Goal: Information Seeking & Learning: Find contact information

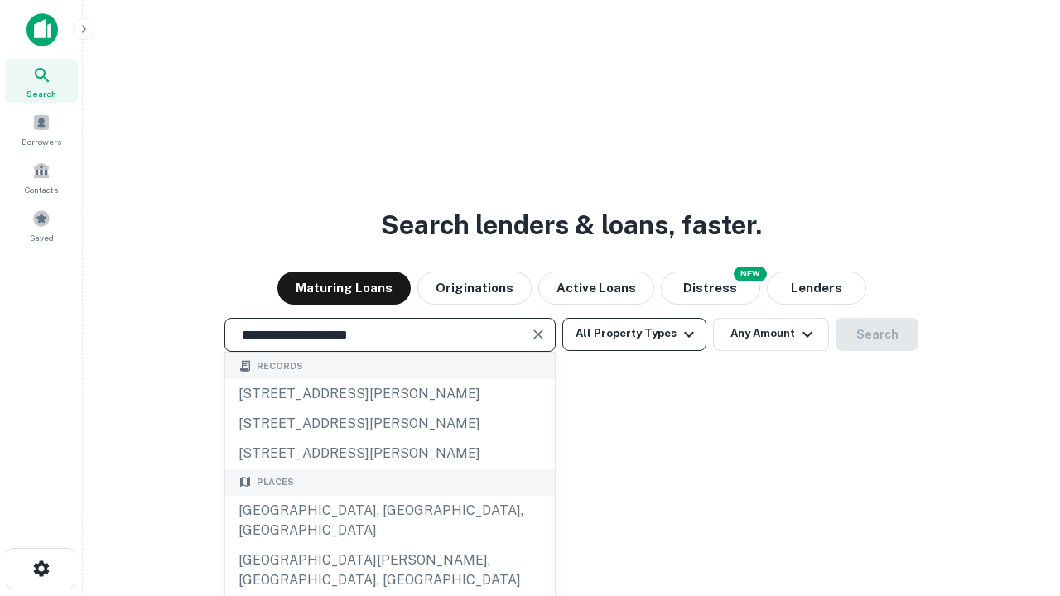
click at [389, 545] on div "[GEOGRAPHIC_DATA], [GEOGRAPHIC_DATA], [GEOGRAPHIC_DATA]" at bounding box center [389, 521] width 329 height 50
type input "**********"
click at [634, 334] on button "All Property Types" at bounding box center [634, 334] width 144 height 33
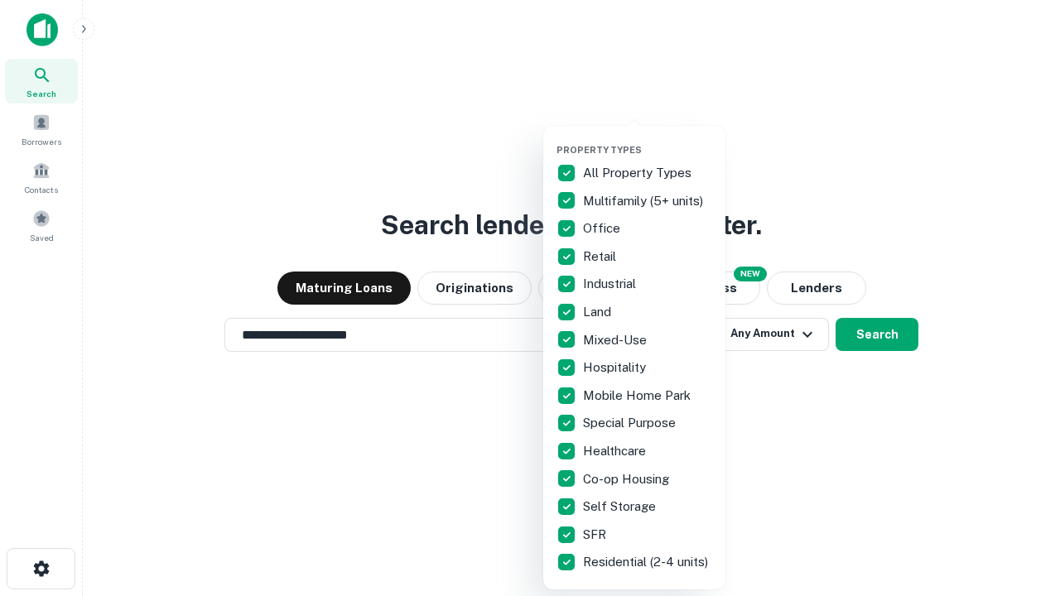
click at [647, 139] on button "button" at bounding box center [647, 139] width 182 height 1
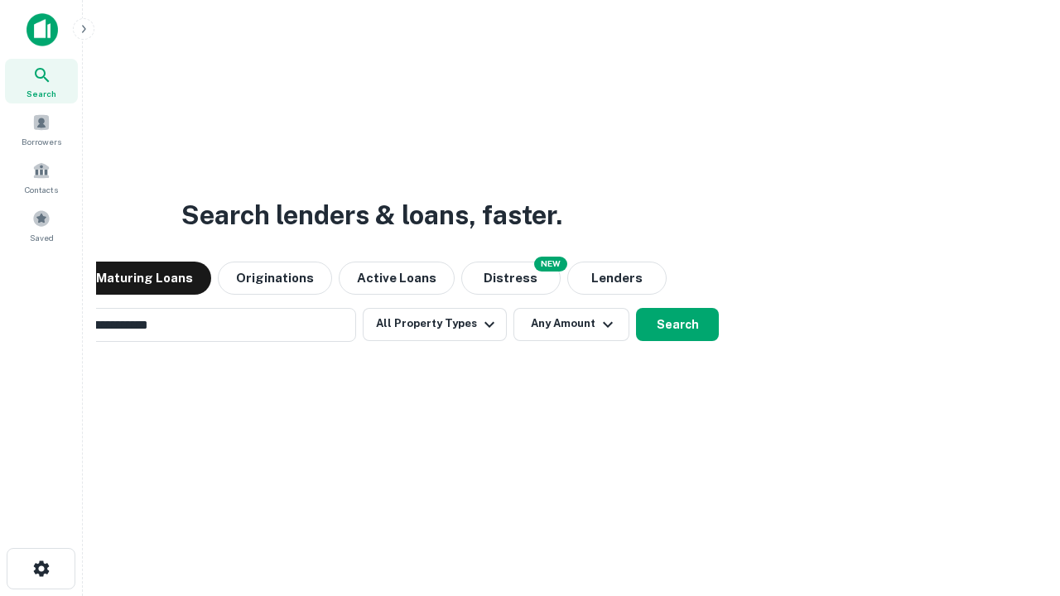
scroll to position [26, 0]
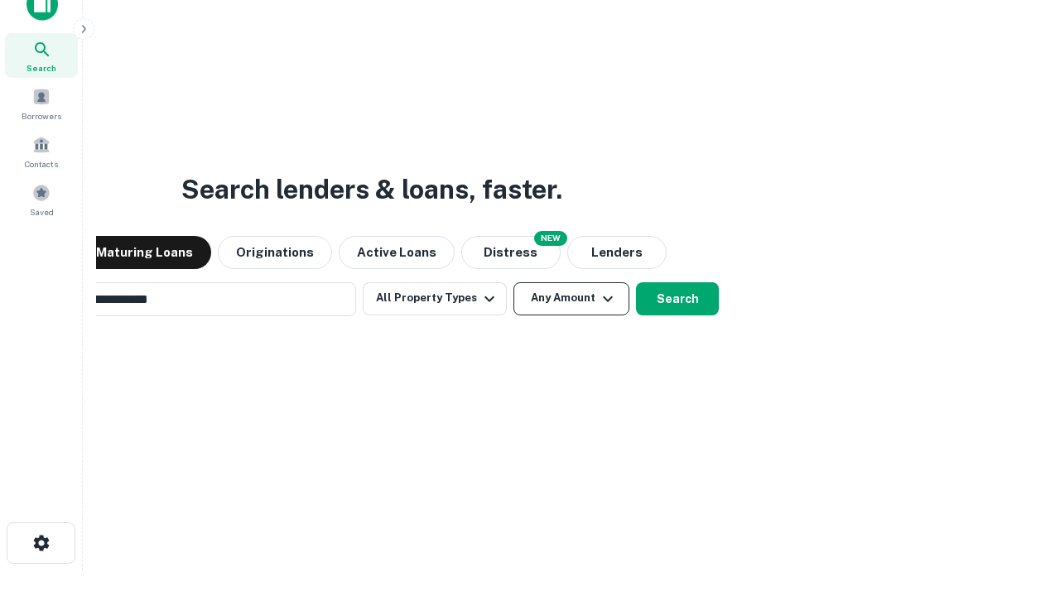
click at [513, 282] on button "Any Amount" at bounding box center [571, 298] width 116 height 33
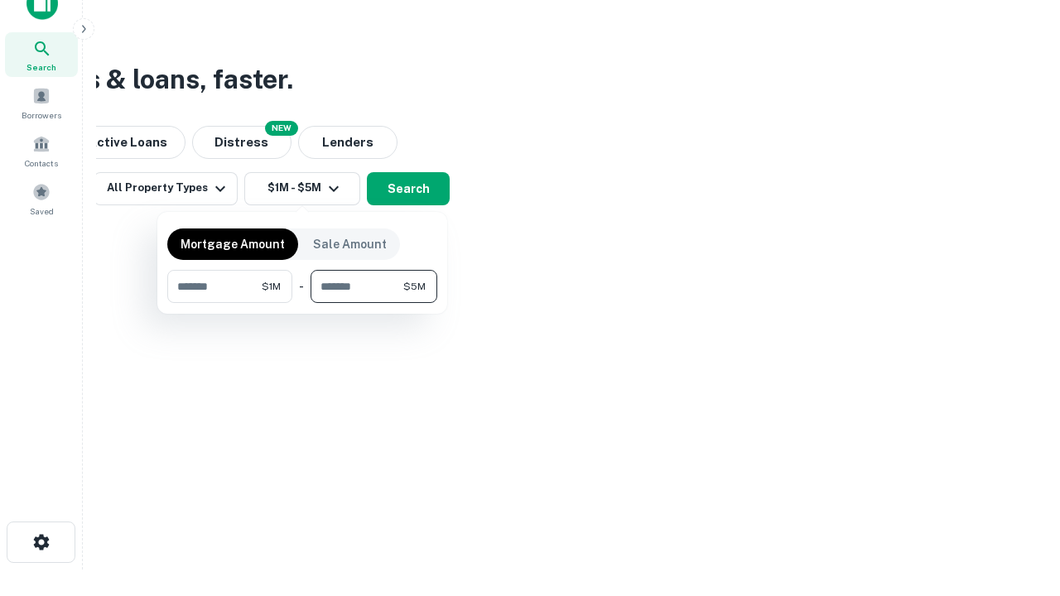
type input "*******"
click at [302, 303] on button "button" at bounding box center [302, 303] width 270 height 1
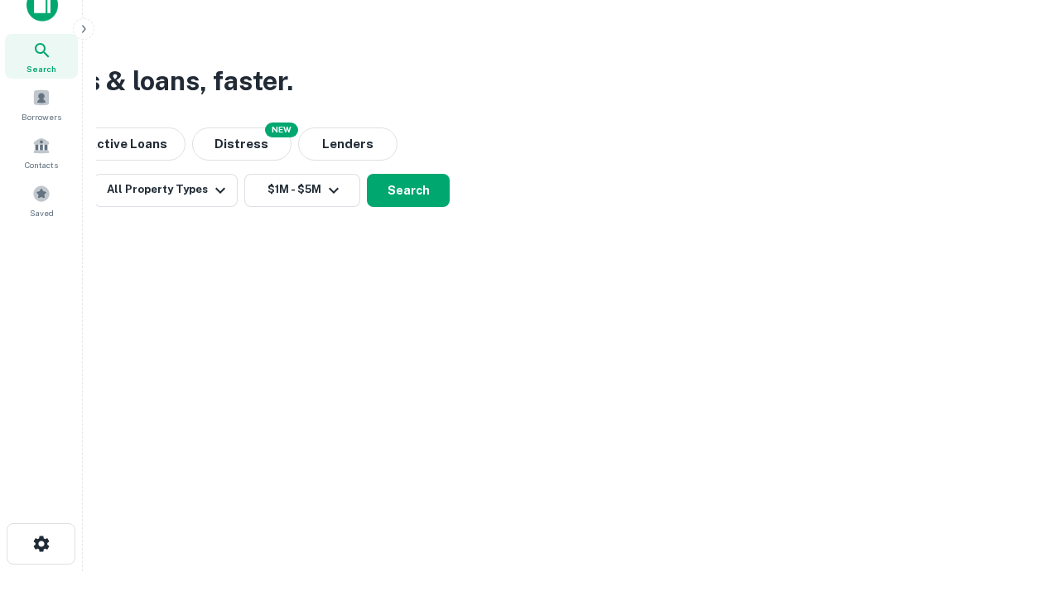
scroll to position [10, 305]
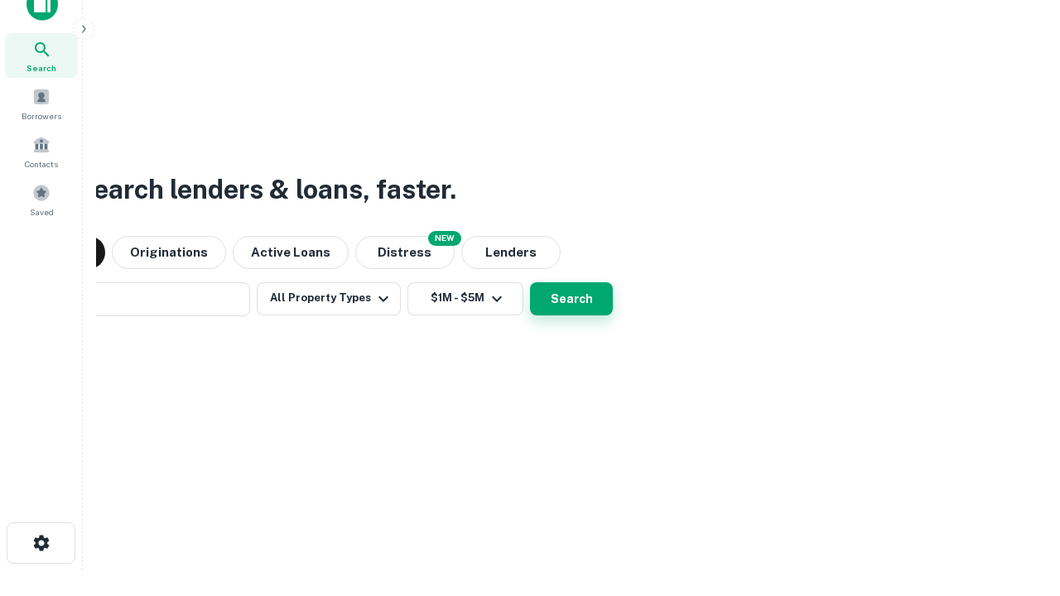
click at [530, 282] on button "Search" at bounding box center [571, 298] width 83 height 33
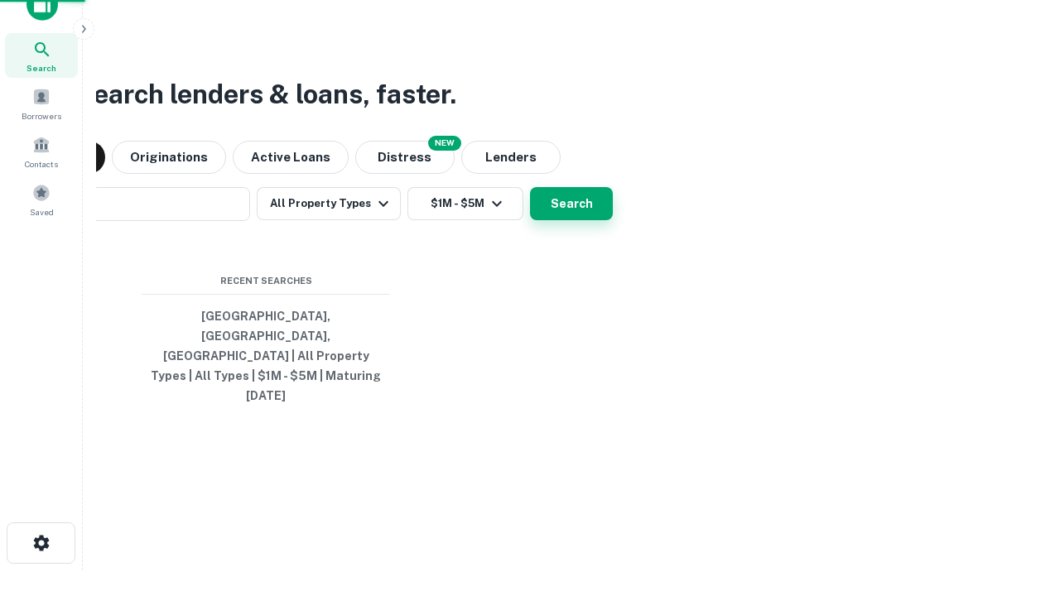
scroll to position [44, 469]
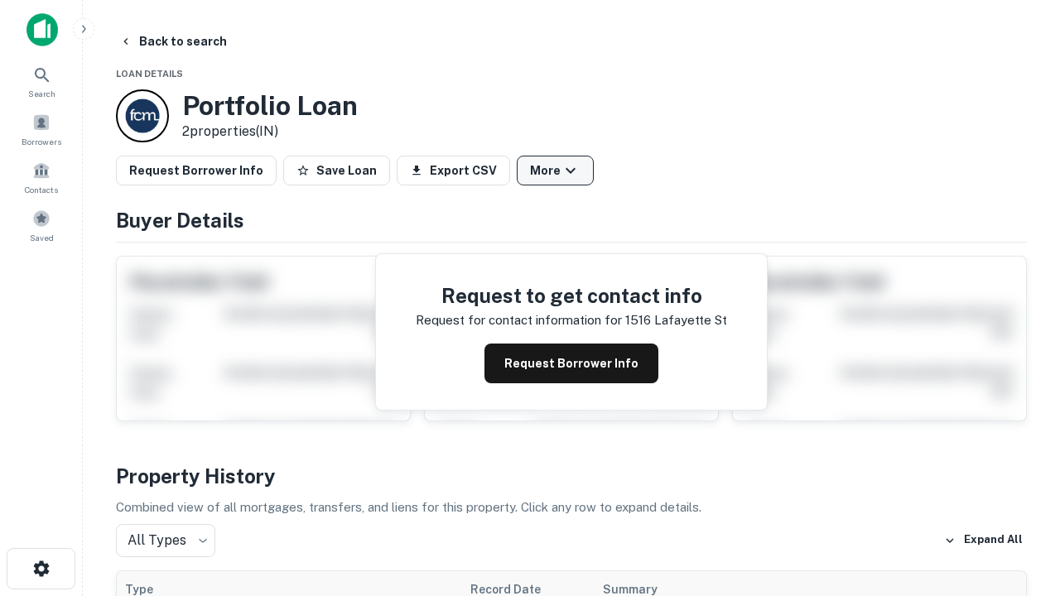
click at [555, 171] on button "More" at bounding box center [555, 171] width 77 height 30
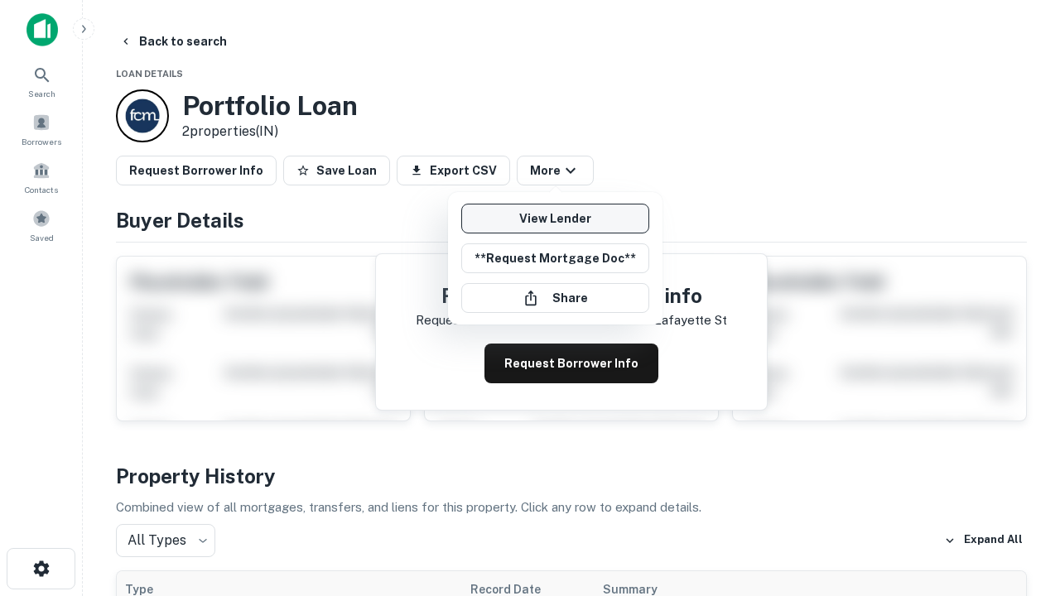
click at [555, 219] on link "View Lender" at bounding box center [555, 219] width 188 height 30
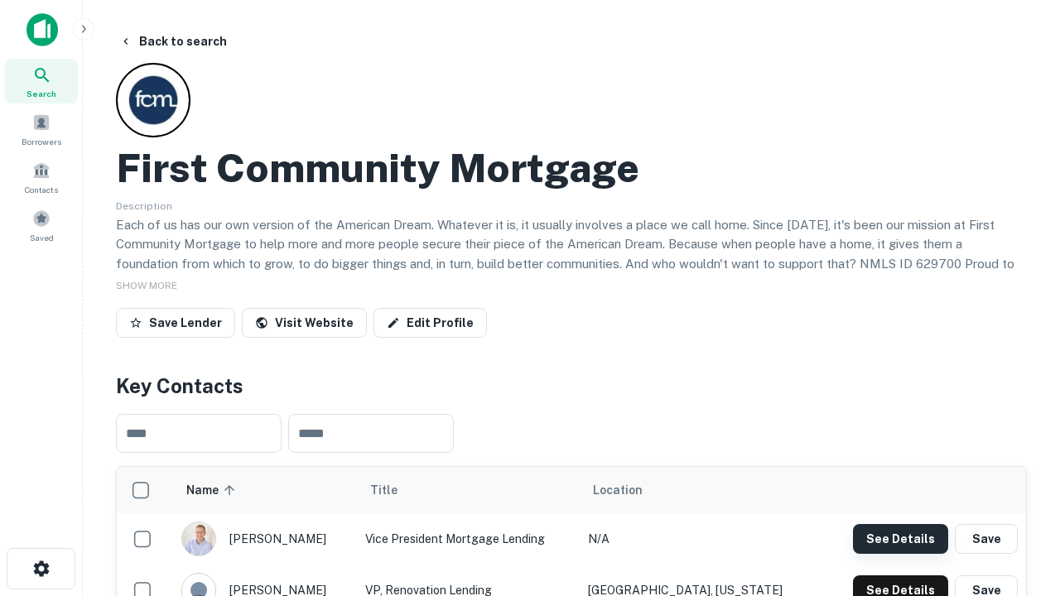
click at [900, 538] on button "See Details" at bounding box center [900, 539] width 95 height 30
click at [41, 569] on icon "button" at bounding box center [41, 569] width 20 height 20
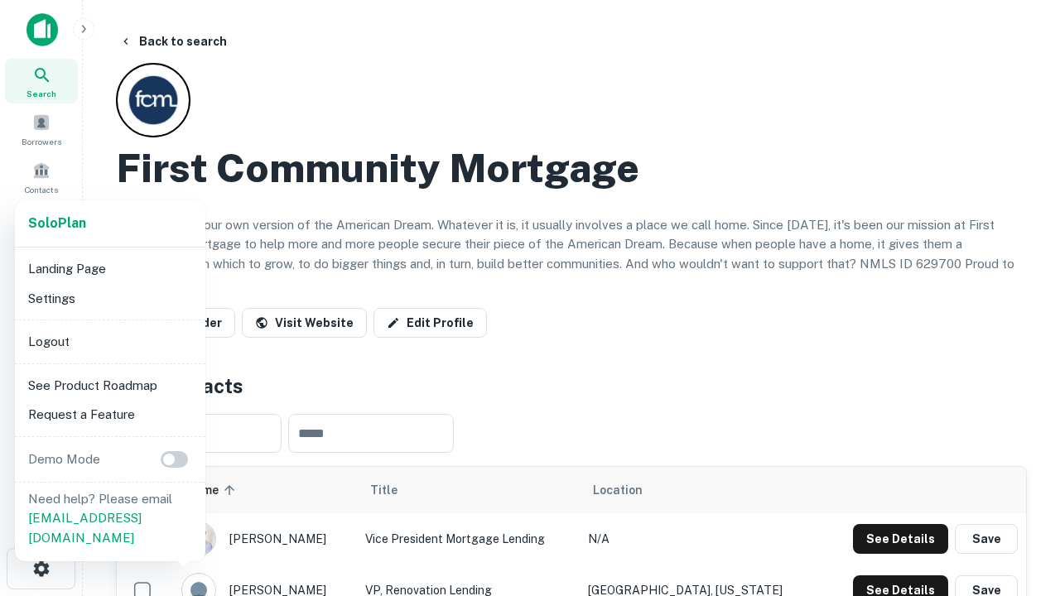
click at [109, 341] on li "Logout" at bounding box center [110, 342] width 177 height 30
